Goal: Task Accomplishment & Management: Complete application form

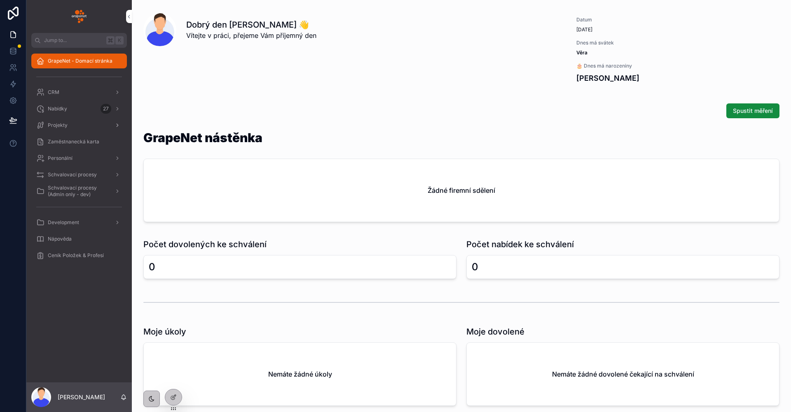
click at [81, 120] on div "Projekty" at bounding box center [79, 125] width 86 height 13
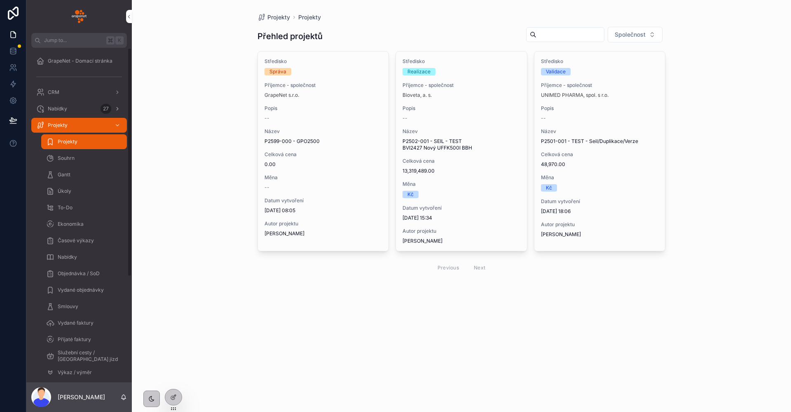
click at [69, 110] on div "Nabídky 27" at bounding box center [79, 108] width 86 height 13
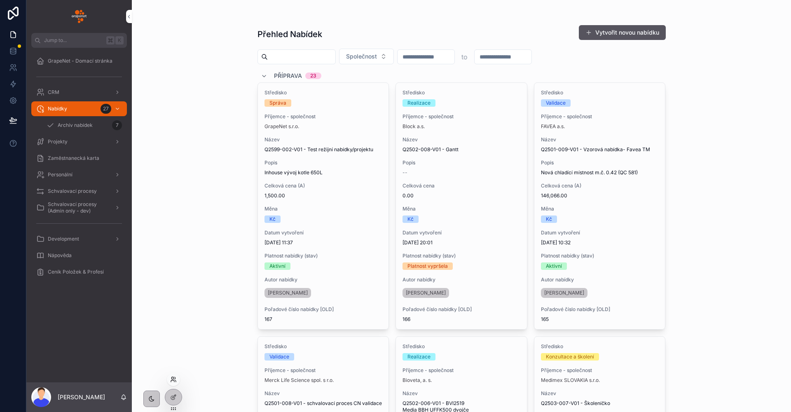
click at [173, 377] on icon at bounding box center [172, 378] width 2 height 2
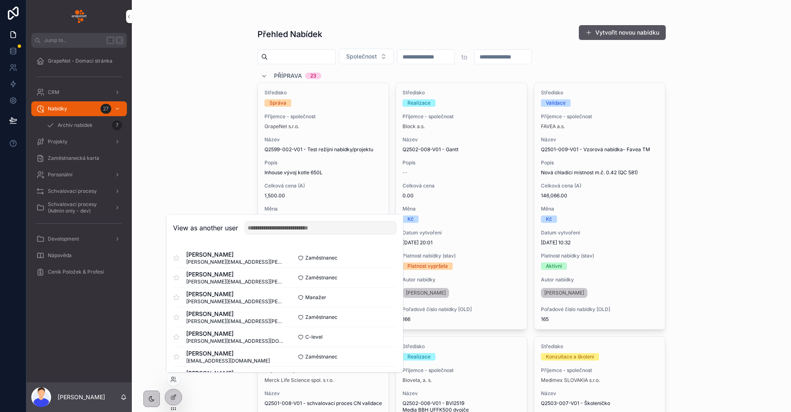
click at [286, 220] on div "View as another user" at bounding box center [284, 228] width 237 height 27
click at [285, 223] on input "text" at bounding box center [321, 227] width 152 height 13
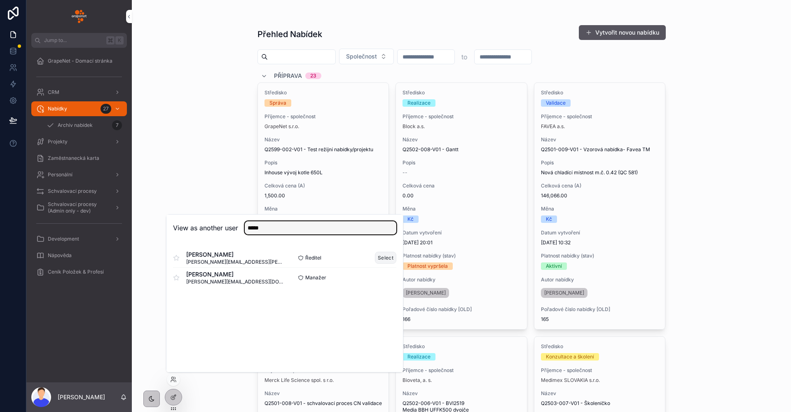
type input "*****"
click at [389, 255] on button "Select" at bounding box center [385, 258] width 21 height 12
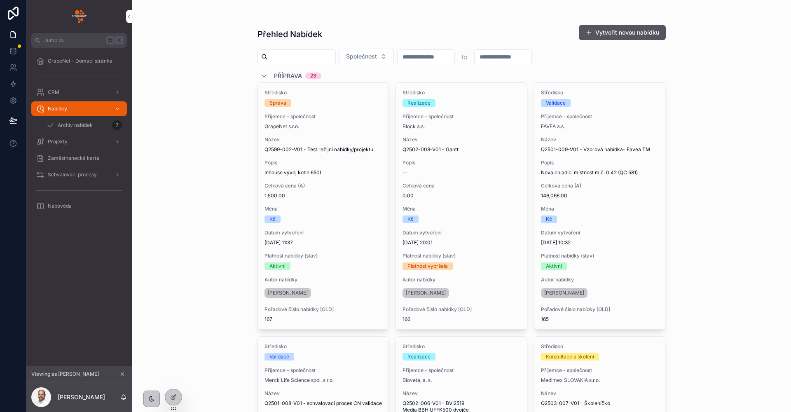
click at [212, 181] on div "Přehled Nabídek Vytvořit novou nabídku Společnost to Příprava 23 Středisko Sprá…" at bounding box center [461, 206] width 659 height 412
click at [122, 375] on icon "scrollable content" at bounding box center [122, 374] width 3 height 3
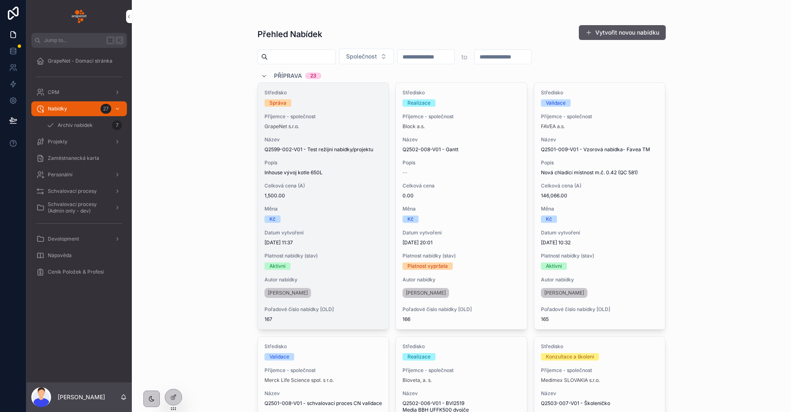
click at [333, 117] on span "Příjemce - společnost" at bounding box center [324, 116] width 118 height 7
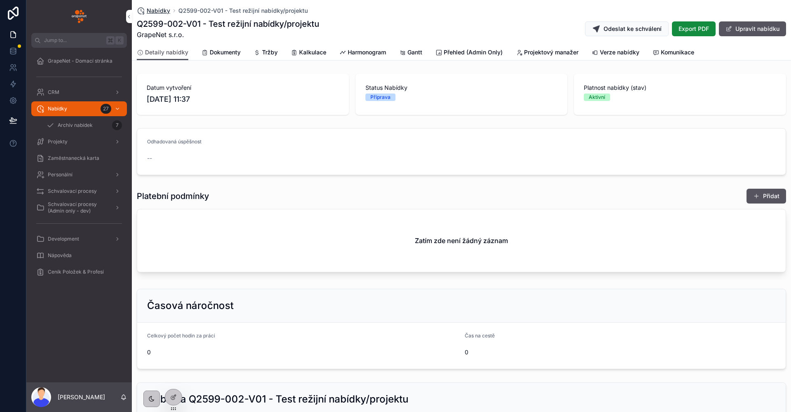
click at [158, 12] on span "Nabídky" at bounding box center [158, 11] width 23 height 8
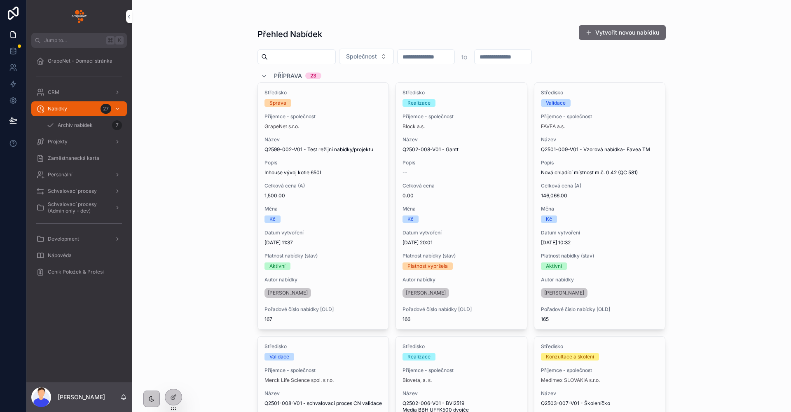
click at [618, 30] on button "Vytvořit novou nabídku" at bounding box center [622, 32] width 87 height 15
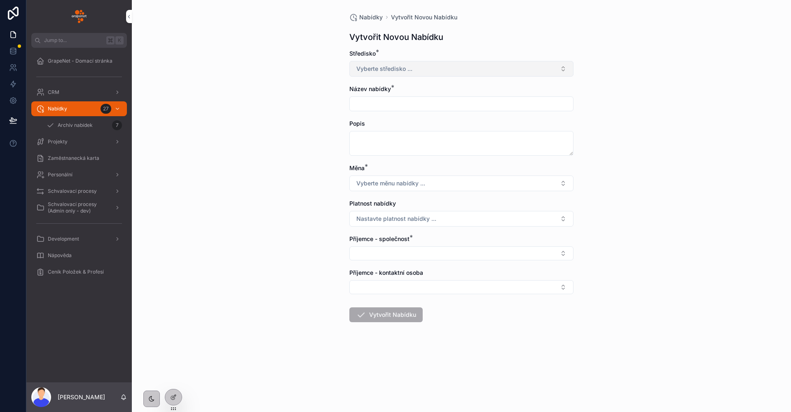
click at [411, 69] on span "Vyberte středisko ..." at bounding box center [384, 69] width 56 height 8
click at [435, 101] on span "Validace" at bounding box center [423, 101] width 30 height 7
click at [431, 68] on button "Validace" at bounding box center [461, 69] width 224 height 16
click at [433, 108] on div "Realizace" at bounding box center [461, 114] width 115 height 12
drag, startPoint x: 426, startPoint y: 85, endPoint x: 427, endPoint y: 78, distance: 7.4
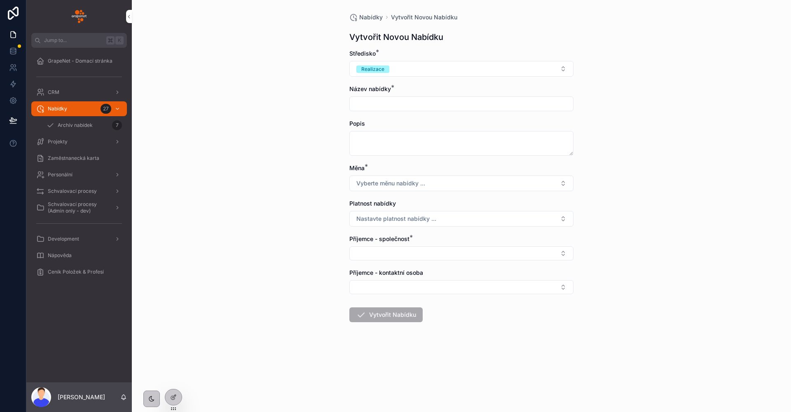
click at [426, 84] on form "Středisko * Realizace Název nabídky * Popis Měna * Vyberte měnu nabídky ... Pla…" at bounding box center [461, 212] width 224 height 326
click at [427, 77] on form "Středisko * Realizace Název nabídky * Popis Měna * Vyberte měnu nabídky ... Pla…" at bounding box center [461, 212] width 224 height 326
click at [174, 382] on icon at bounding box center [173, 379] width 7 height 7
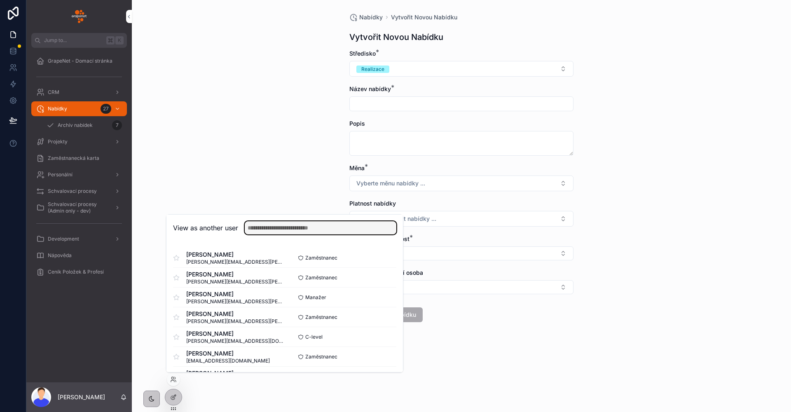
click at [306, 228] on input "text" at bounding box center [321, 227] width 152 height 13
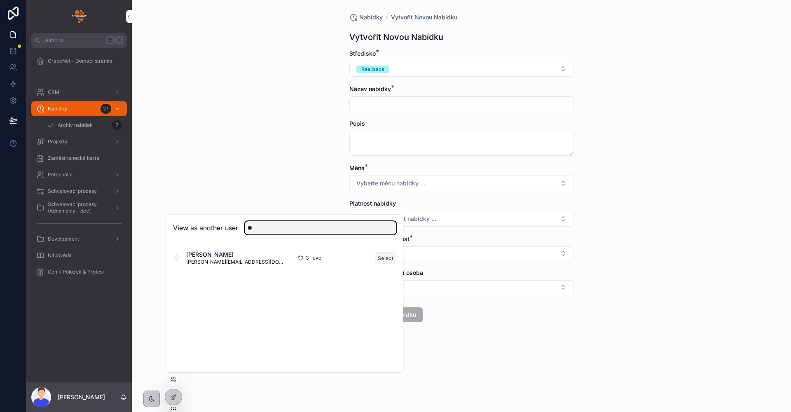
type input "**"
click at [396, 258] on button "Select" at bounding box center [385, 258] width 21 height 12
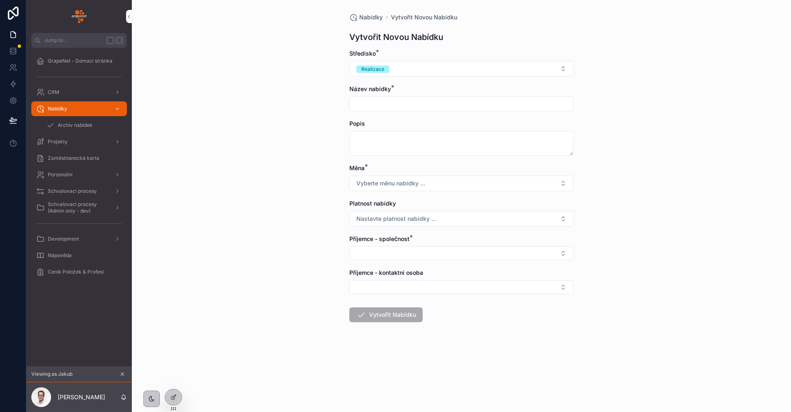
click at [418, 58] on div "Středisko * Realizace" at bounding box center [461, 62] width 224 height 27
click at [419, 62] on button "Realizace" at bounding box center [461, 69] width 224 height 16
click at [443, 124] on div "Konzultace a školení" at bounding box center [437, 126] width 48 height 7
click at [431, 66] on button "Konzultace a školení" at bounding box center [461, 69] width 224 height 16
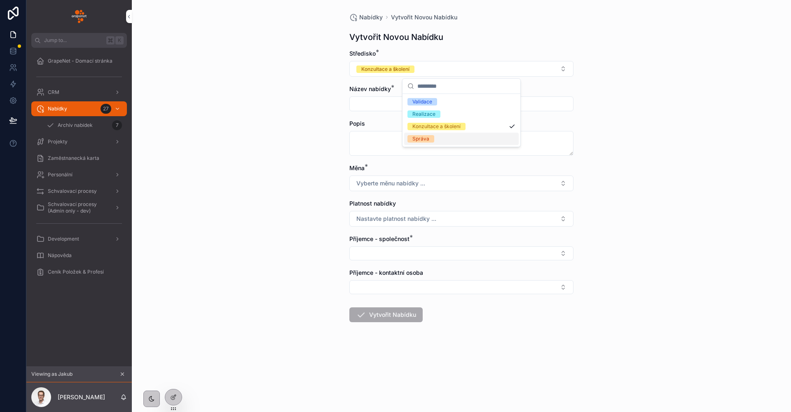
click at [425, 142] on div "Správa" at bounding box center [421, 138] width 17 height 7
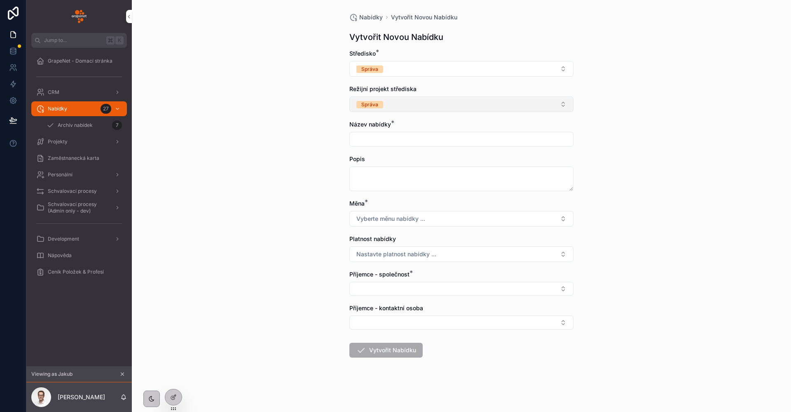
click at [383, 105] on button "Správa" at bounding box center [461, 104] width 224 height 16
click at [456, 162] on div "Realizace" at bounding box center [461, 162] width 115 height 12
click at [413, 73] on button "Správa" at bounding box center [461, 69] width 224 height 16
click at [419, 114] on div "Realizace" at bounding box center [424, 113] width 23 height 7
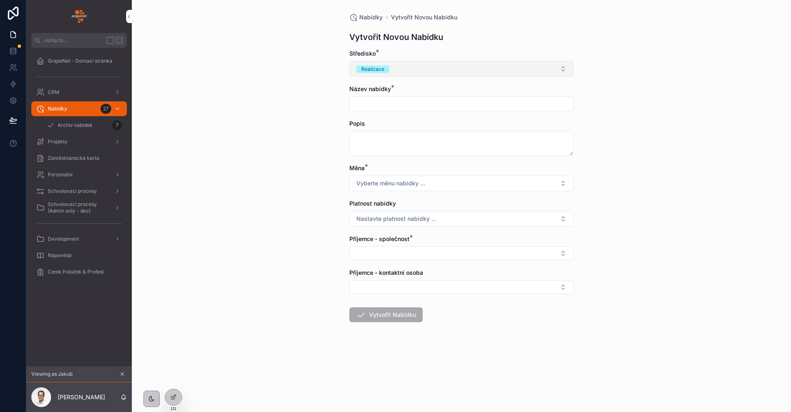
click at [420, 76] on button "Realizace" at bounding box center [461, 69] width 224 height 16
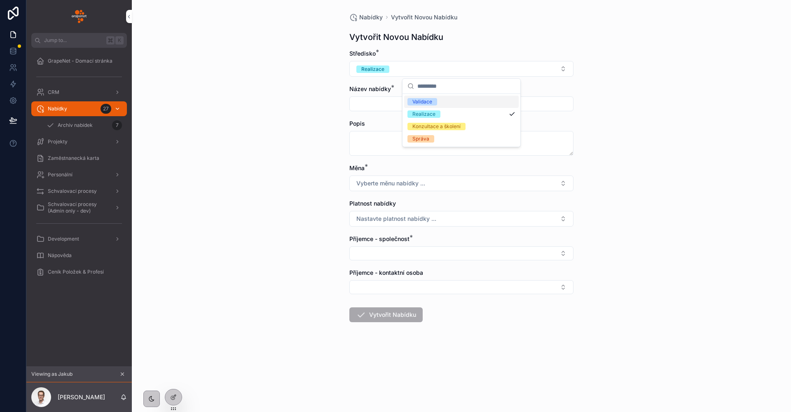
click at [76, 113] on div "Nabídky 27" at bounding box center [79, 108] width 86 height 13
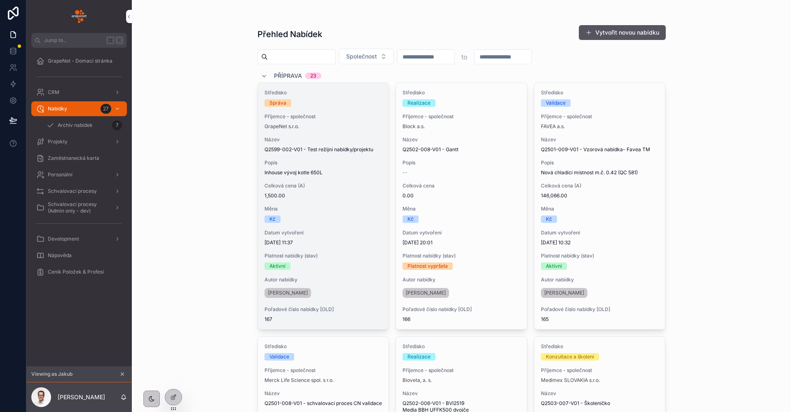
click at [356, 158] on div "Středisko Správa Příjemce - společnost GrapeNet s.r.o. Název Q2599-002-V01 - Te…" at bounding box center [323, 206] width 131 height 246
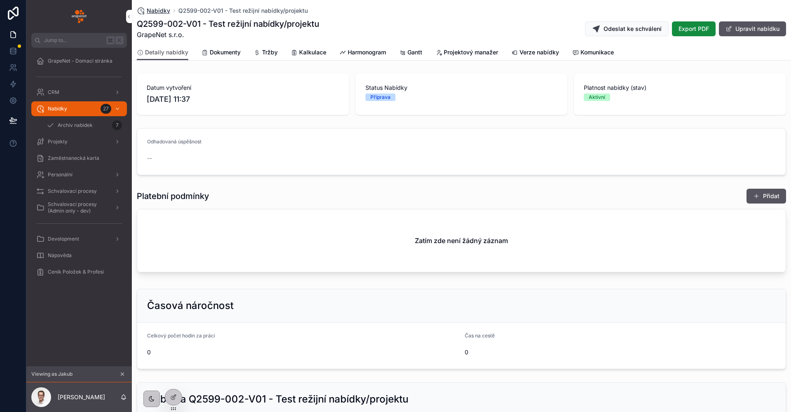
click at [159, 9] on span "Nabídky" at bounding box center [158, 11] width 23 height 8
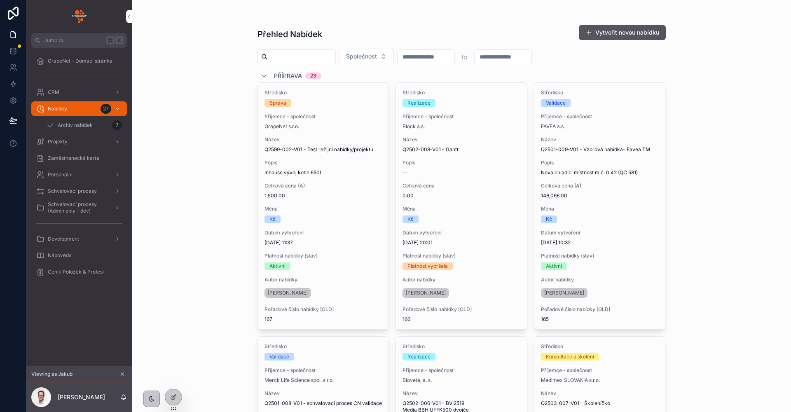
click at [206, 154] on div "Přehled Nabídek Vytvořit novou nabídku Společnost to Příprava 23 Středisko Sprá…" at bounding box center [461, 206] width 659 height 412
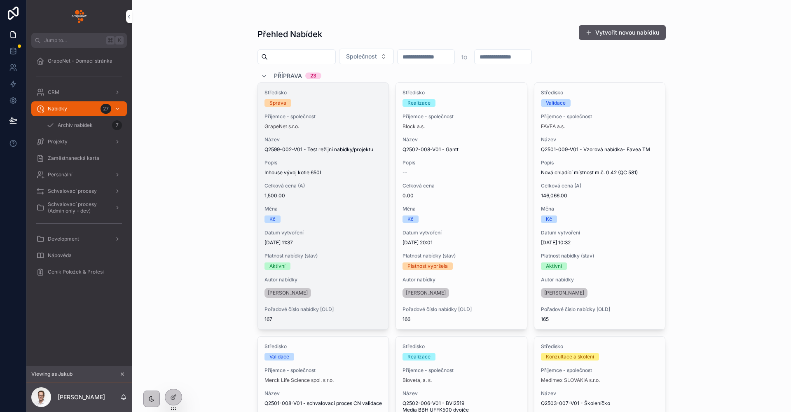
click at [357, 130] on div "Středisko Správa Příjemce - společnost GrapeNet s.r.o. Název Q2599-002-V01 - Te…" at bounding box center [323, 206] width 131 height 246
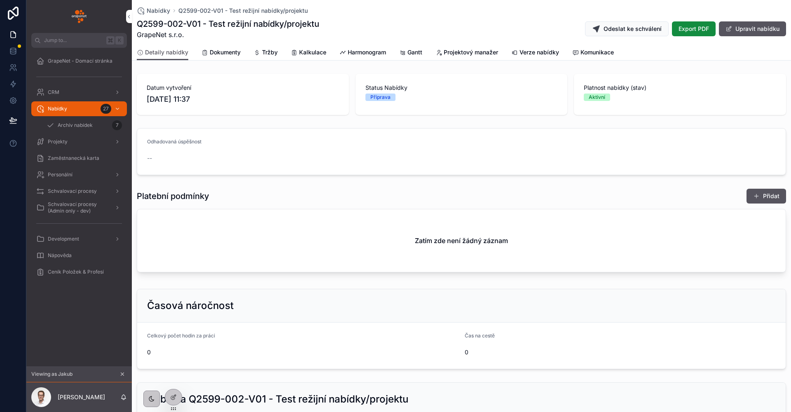
click at [315, 55] on span "Kalkulace" at bounding box center [312, 52] width 27 height 8
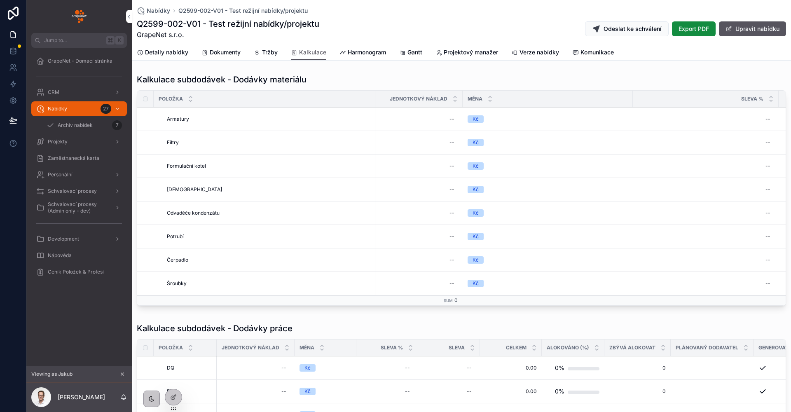
click at [195, 74] on h1 "Kalkulace subdodávek - Dodávky materiálu" at bounding box center [222, 80] width 170 height 12
click at [195, 75] on h1 "Kalkulace subdodávek - Dodávky materiálu" at bounding box center [222, 80] width 170 height 12
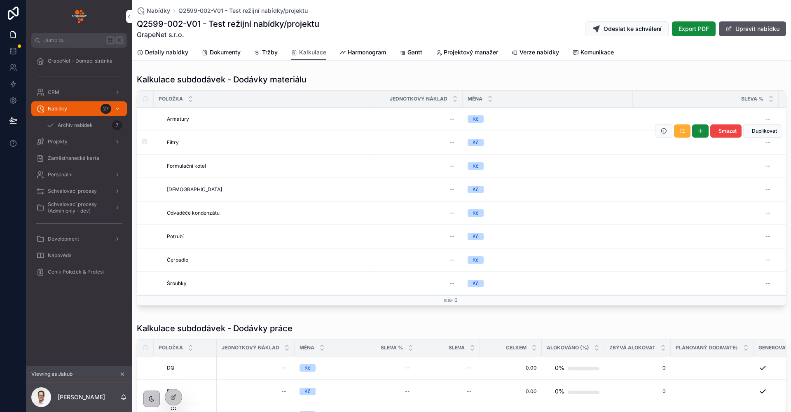
click at [140, 147] on td "scrollable content" at bounding box center [145, 142] width 16 height 23
